Goal: Task Accomplishment & Management: Use online tool/utility

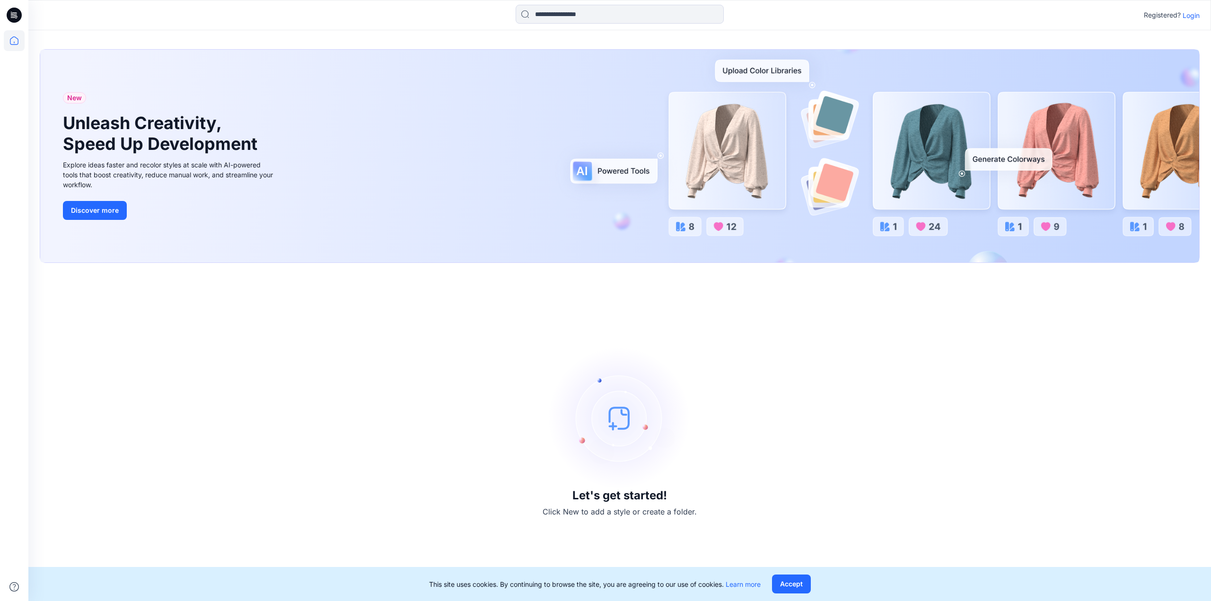
click at [1188, 20] on p "Login" at bounding box center [1191, 15] width 17 height 10
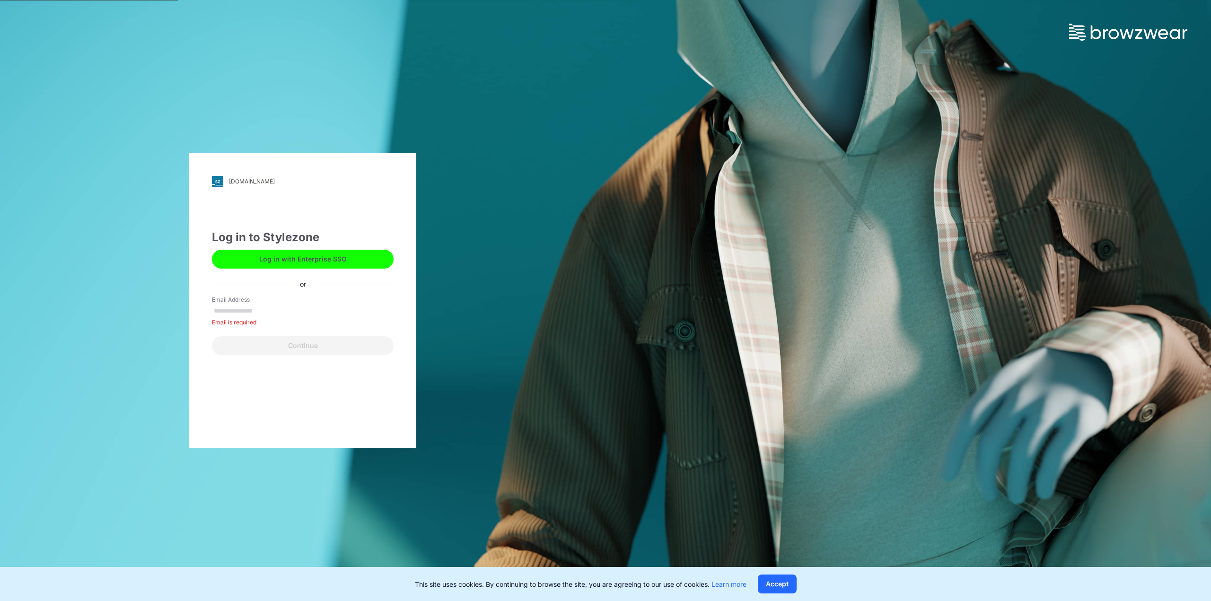
click at [310, 259] on button "Log in with Enterprise SSO" at bounding box center [303, 259] width 182 height 19
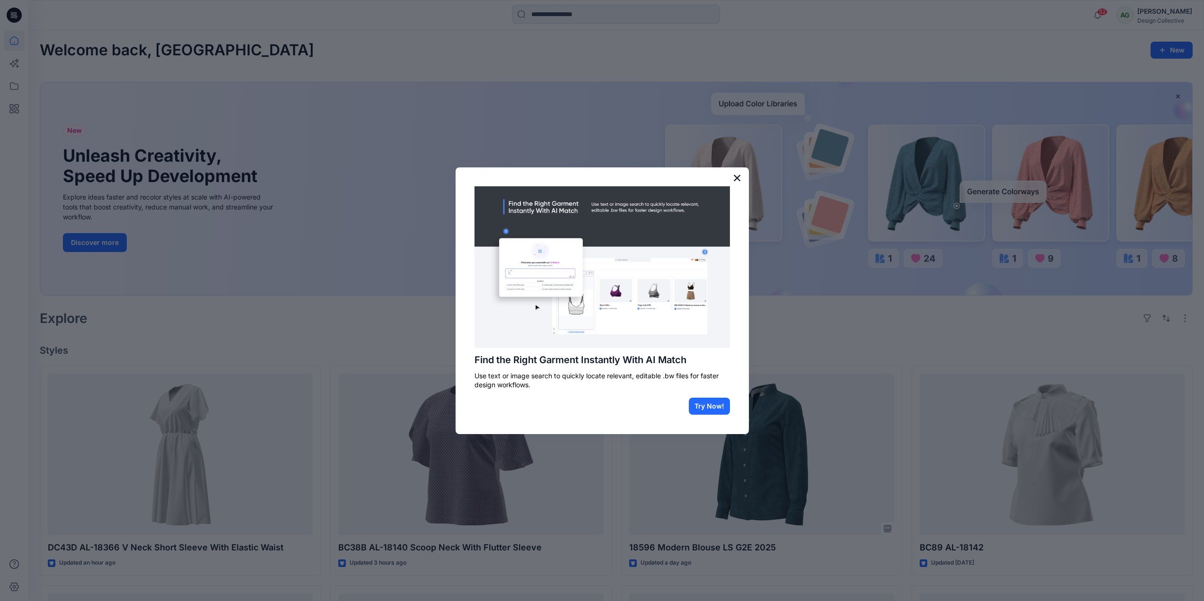
click at [735, 180] on button "×" at bounding box center [737, 177] width 9 height 15
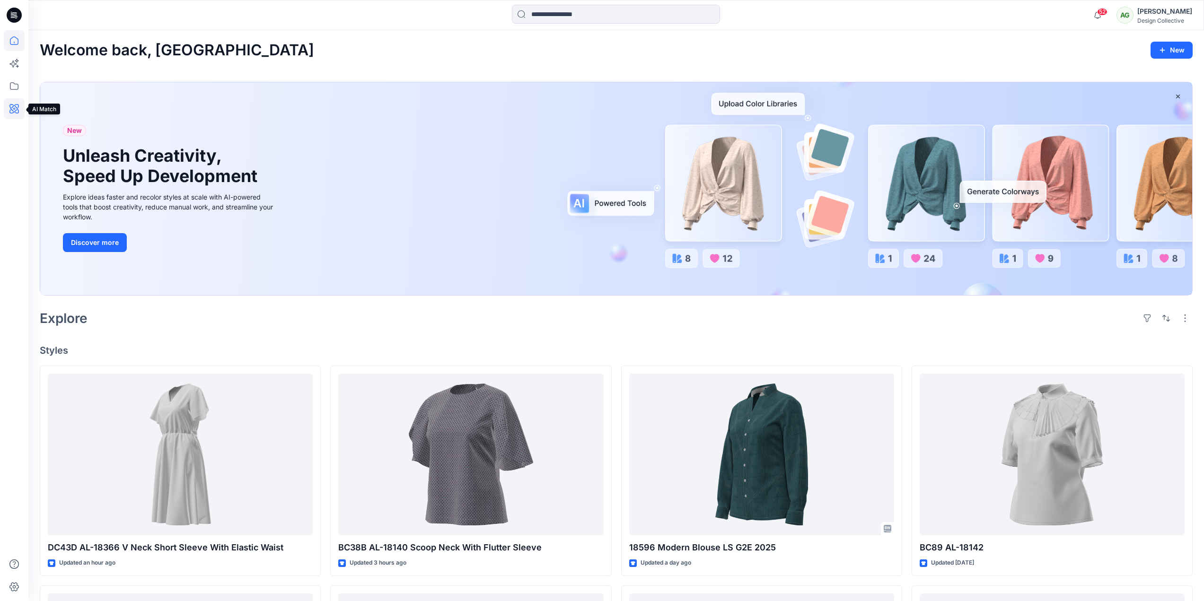
click at [18, 106] on icon at bounding box center [14, 108] width 21 height 21
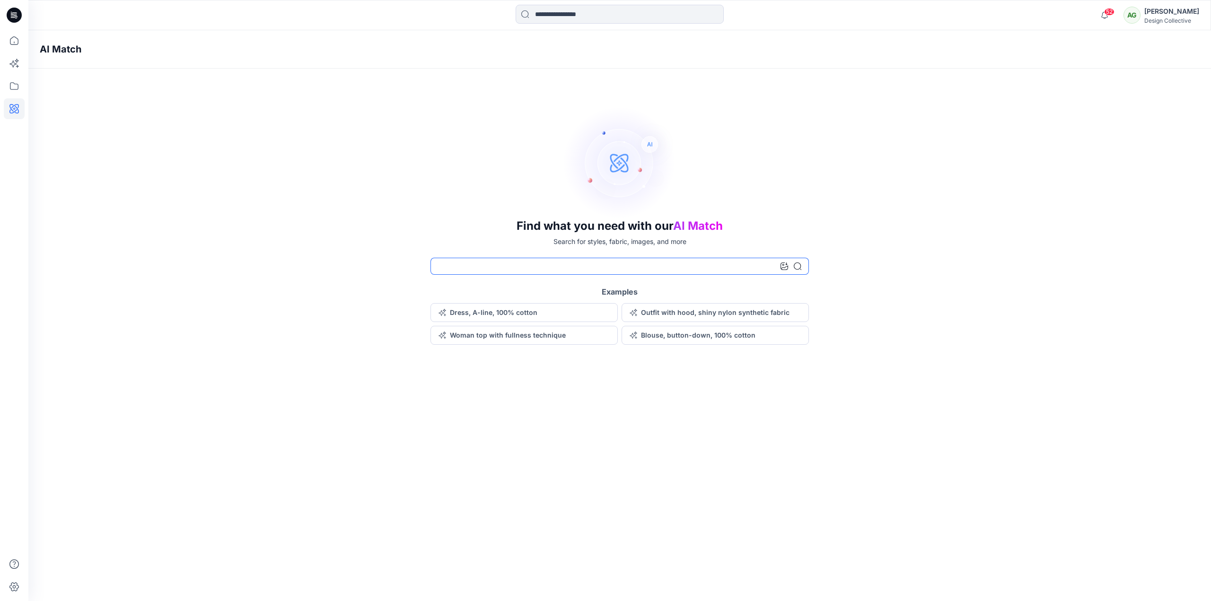
click at [491, 269] on input at bounding box center [619, 266] width 378 height 17
type input "*********"
